Goal: Task Accomplishment & Management: Use online tool/utility

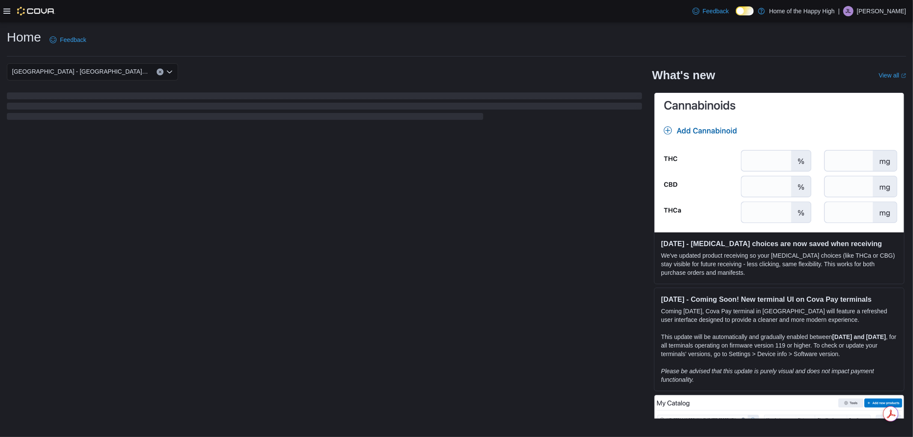
click at [7, 12] on icon at bounding box center [6, 11] width 7 height 7
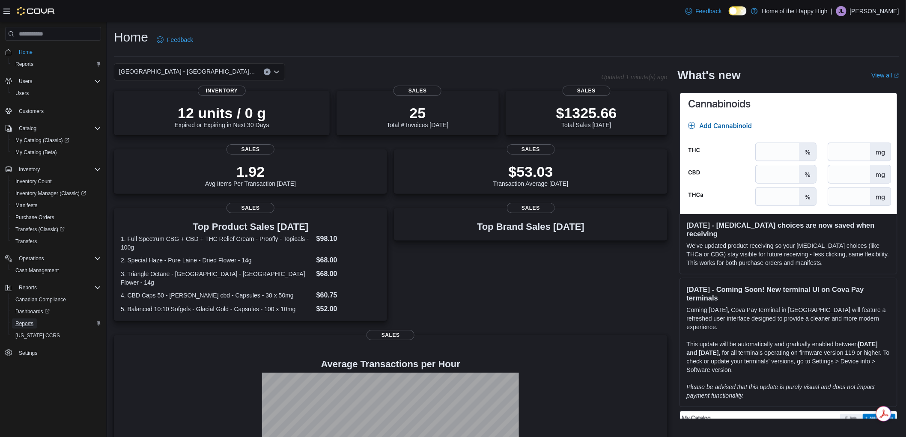
click at [21, 320] on span "Reports" at bounding box center [24, 323] width 18 height 7
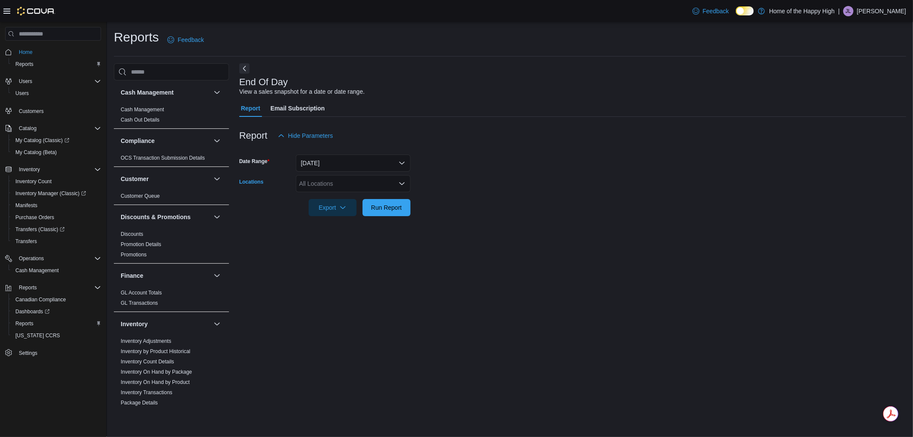
click at [300, 180] on div "All Locations" at bounding box center [353, 183] width 115 height 17
type input "**********"
click at [348, 203] on button "Edmonton - White Oaks - Fire & Flower" at bounding box center [353, 198] width 115 height 12
click at [449, 203] on form "Date Range [DATE] Locations [GEOGRAPHIC_DATA] - [GEOGRAPHIC_DATA] - Fire & Flow…" at bounding box center [572, 180] width 667 height 72
click at [383, 199] on div "Export Run Report" at bounding box center [324, 207] width 171 height 17
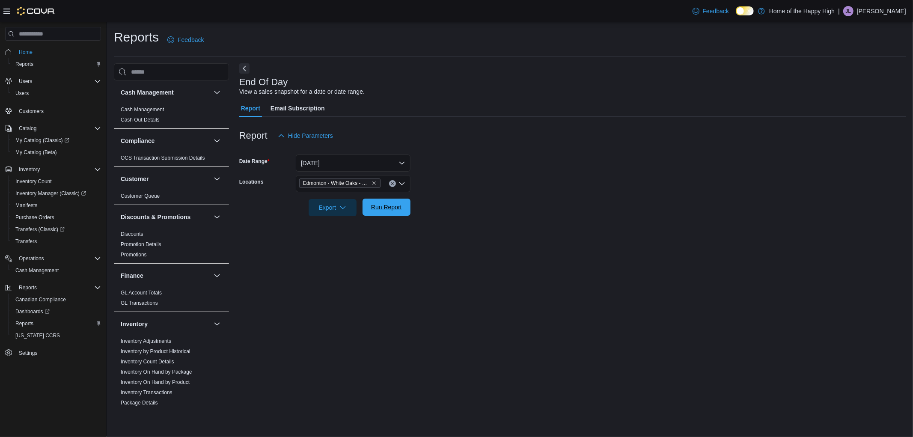
click at [369, 209] on span "Run Report" at bounding box center [387, 207] width 38 height 17
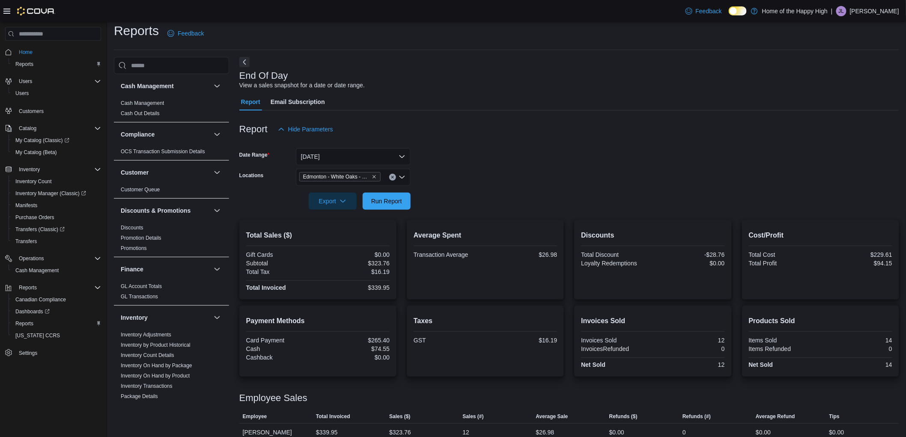
scroll to position [18, 0]
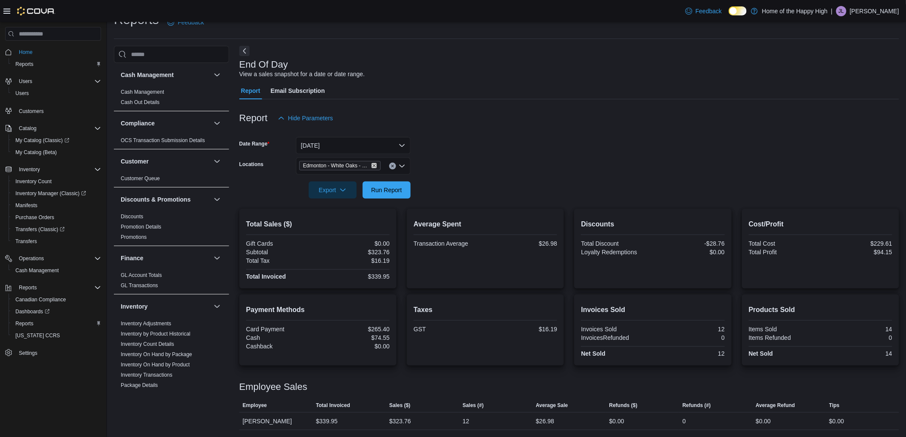
click at [375, 164] on icon "Remove Edmonton - White Oaks - Fire & Flower from selection in this group" at bounding box center [374, 165] width 5 height 5
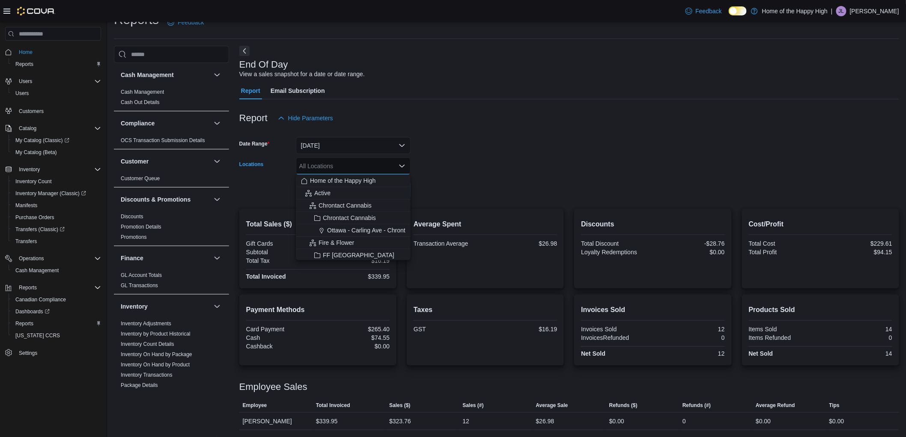
click at [347, 164] on div "All Locations Combo box. Selected. Combo box input. All Locations. Type some te…" at bounding box center [353, 166] width 115 height 17
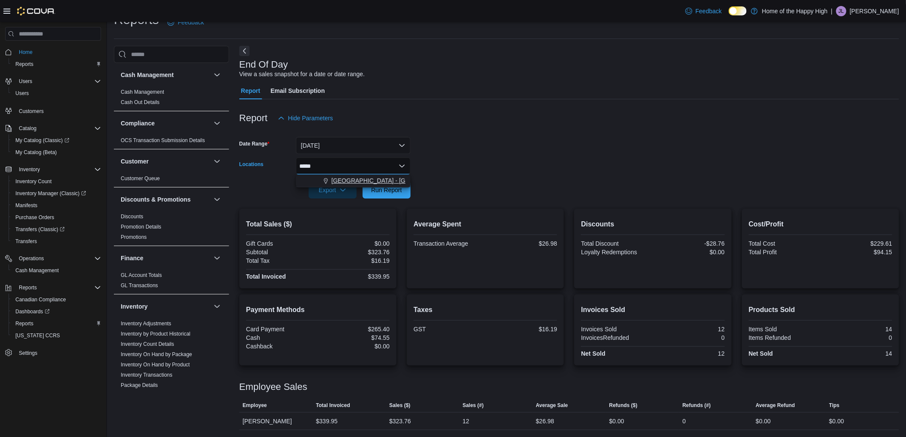
type input "*****"
click at [361, 184] on span "[GEOGRAPHIC_DATA] - [GEOGRAPHIC_DATA] - Fire & Flower" at bounding box center [416, 180] width 171 height 9
click at [436, 181] on div at bounding box center [569, 178] width 660 height 7
click at [396, 185] on span "Run Report" at bounding box center [387, 189] width 38 height 17
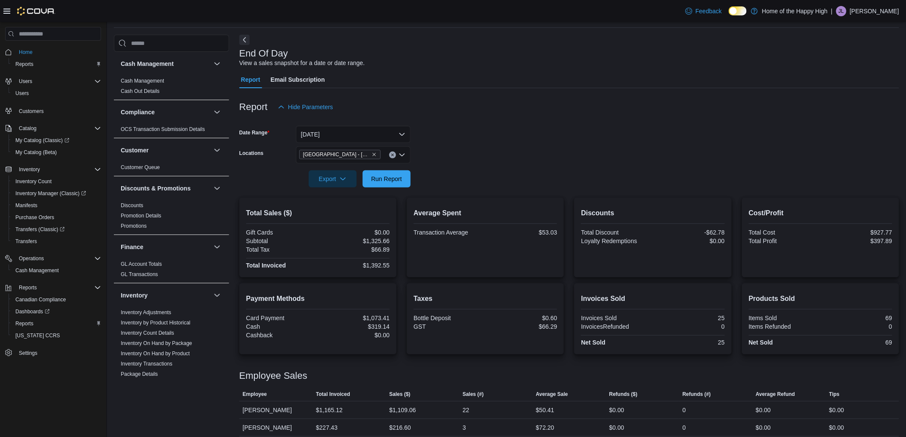
scroll to position [35, 0]
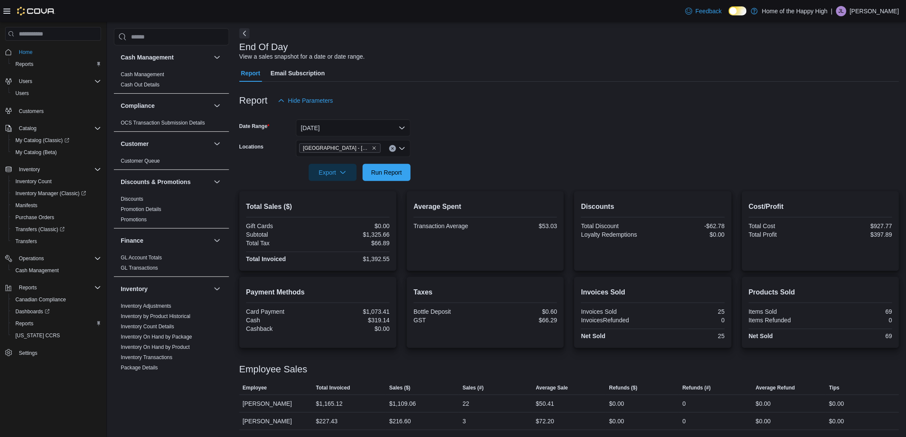
click at [451, 77] on div "Report Email Subscription" at bounding box center [569, 73] width 660 height 17
